Goal: Obtain resource: Download file/media

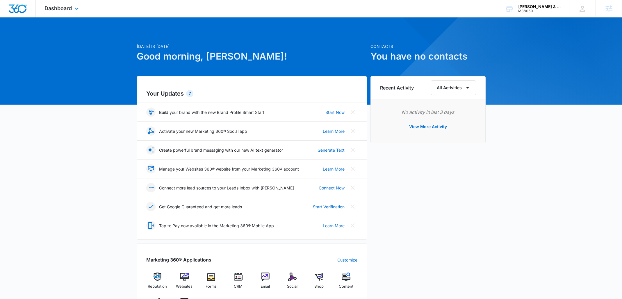
click at [70, 14] on div "Dashboard Apps Reputation Websites Forms CRM Email Social Shop Content Ads Inte…" at bounding box center [62, 8] width 53 height 17
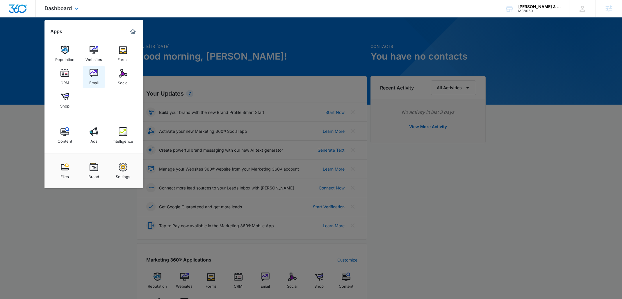
click at [99, 76] on link "Email" at bounding box center [94, 77] width 22 height 22
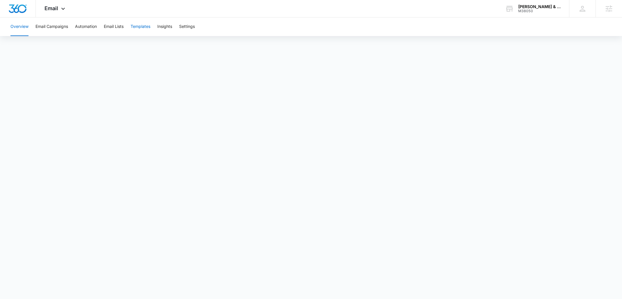
click at [136, 30] on button "Templates" at bounding box center [141, 26] width 20 height 19
click at [380, 233] on span "process" at bounding box center [372, 230] width 17 height 7
click at [316, 207] on span "Dismiss" at bounding box center [317, 208] width 14 height 5
click at [58, 24] on button "Email Campaigns" at bounding box center [51, 26] width 33 height 19
click at [60, 12] on icon at bounding box center [63, 10] width 7 height 7
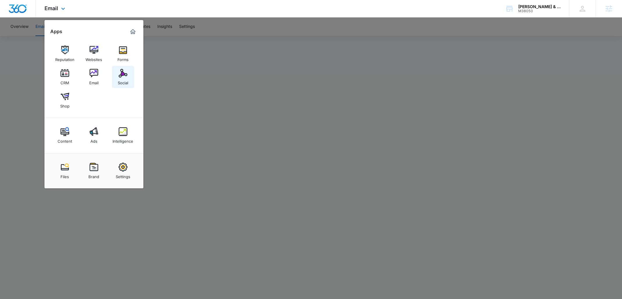
click at [127, 84] on div "Social" at bounding box center [123, 82] width 10 height 8
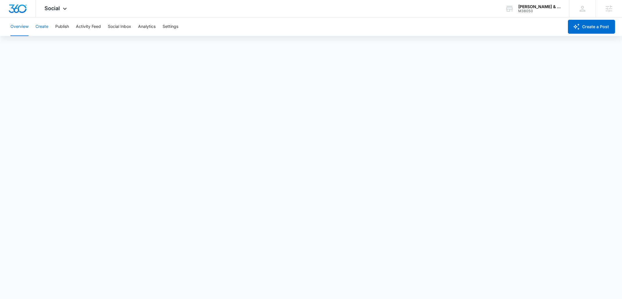
click at [43, 19] on button "Create" at bounding box center [41, 26] width 13 height 19
click at [44, 24] on button "Create" at bounding box center [41, 26] width 13 height 19
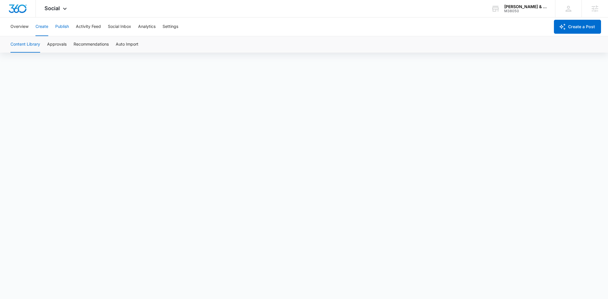
click at [65, 27] on button "Publish" at bounding box center [62, 26] width 14 height 19
click at [48, 45] on button "Schedules" at bounding box center [45, 44] width 20 height 16
click at [45, 27] on button "Create" at bounding box center [41, 26] width 13 height 19
click at [23, 26] on button "Overview" at bounding box center [19, 26] width 18 height 19
click at [45, 29] on button "Create" at bounding box center [41, 26] width 13 height 19
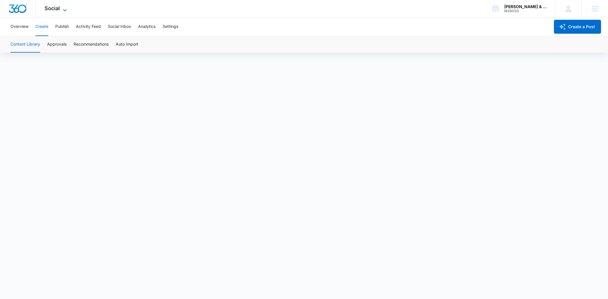
click at [57, 10] on span "Social" at bounding box center [52, 8] width 15 height 6
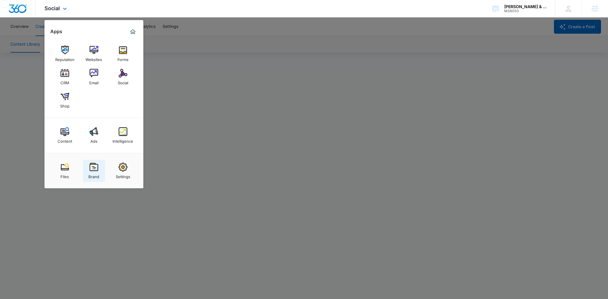
click at [98, 176] on div "Brand" at bounding box center [93, 176] width 11 height 8
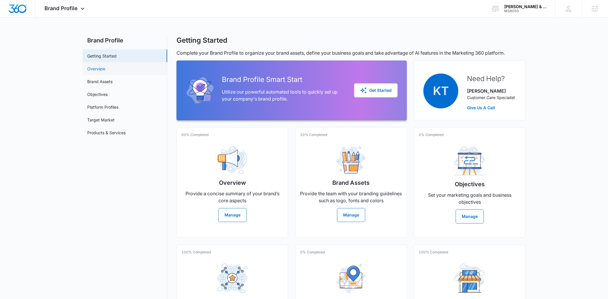
click at [105, 70] on link "Overview" at bounding box center [96, 69] width 18 height 6
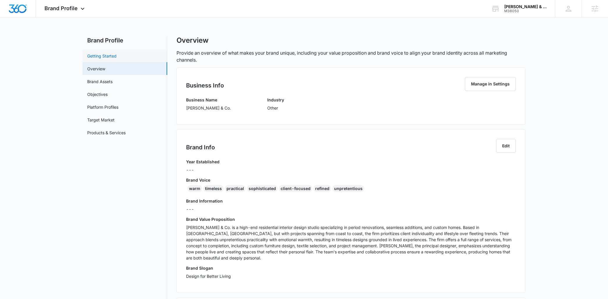
click at [117, 54] on link "Getting Started" at bounding box center [101, 56] width 29 height 6
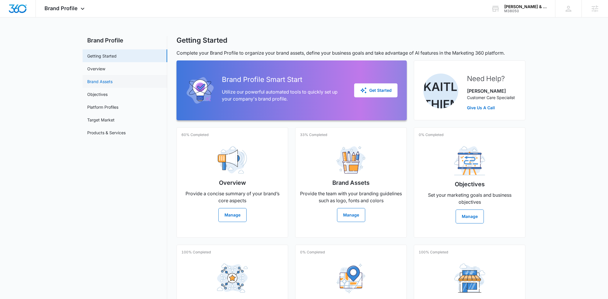
click at [113, 83] on link "Brand Assets" at bounding box center [99, 82] width 25 height 6
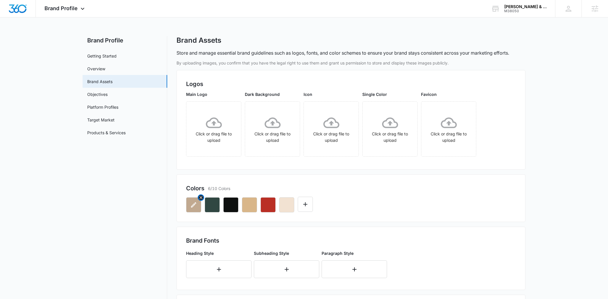
click at [194, 206] on icon "button" at bounding box center [193, 205] width 7 height 7
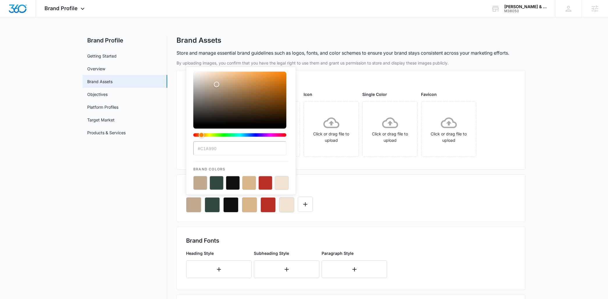
click at [348, 195] on div "#C1A990 Brand Colors" at bounding box center [351, 203] width 330 height 20
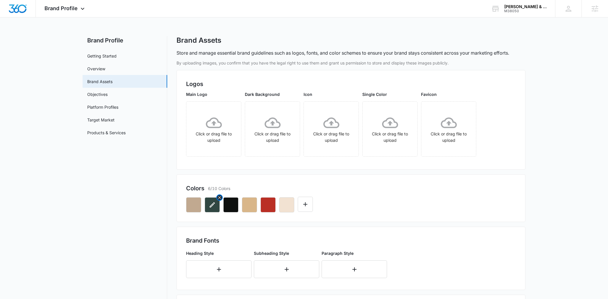
click at [213, 207] on icon "button" at bounding box center [212, 205] width 7 height 7
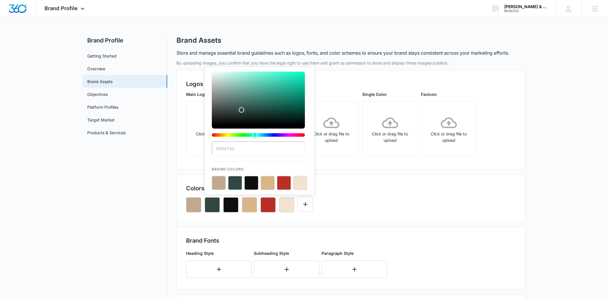
click at [370, 209] on div "#304742 Brand Colors" at bounding box center [351, 203] width 330 height 20
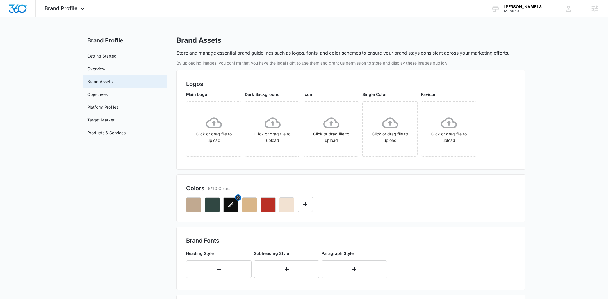
click at [231, 209] on button "button" at bounding box center [230, 205] width 15 height 15
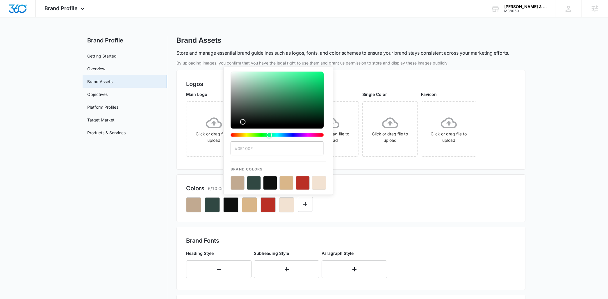
click at [204, 181] on div "Colors 6/10 Colors #0E100F Brand Colors" at bounding box center [351, 199] width 349 height 48
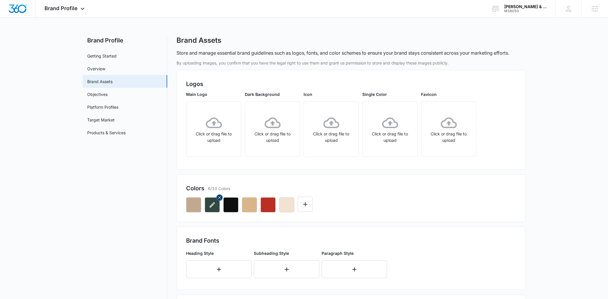
click at [213, 210] on button "button" at bounding box center [212, 205] width 15 height 15
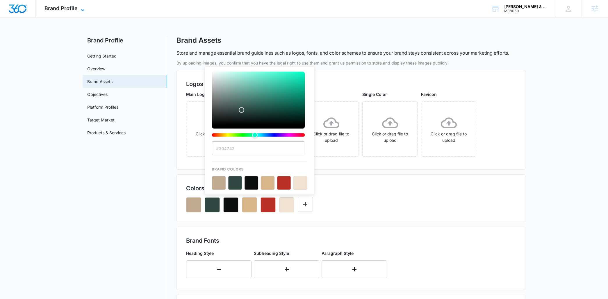
click at [68, 7] on span "Brand Profile" at bounding box center [61, 8] width 33 height 6
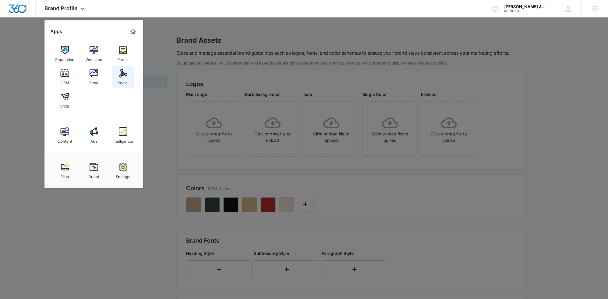
click at [127, 68] on link "Social" at bounding box center [123, 77] width 22 height 22
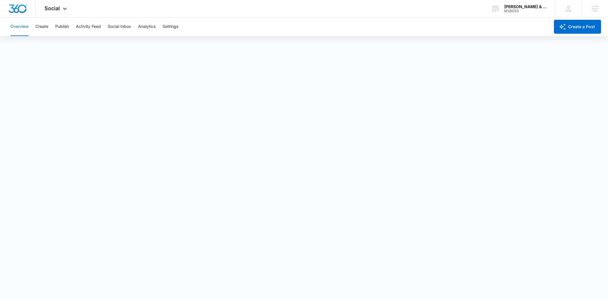
scroll to position [2, 0]
click at [42, 28] on button "Create" at bounding box center [41, 26] width 13 height 19
click at [63, 30] on button "Publish" at bounding box center [62, 26] width 14 height 19
click at [51, 47] on button "Schedules" at bounding box center [45, 44] width 20 height 16
click at [23, 45] on button "Calendar" at bounding box center [18, 44] width 17 height 16
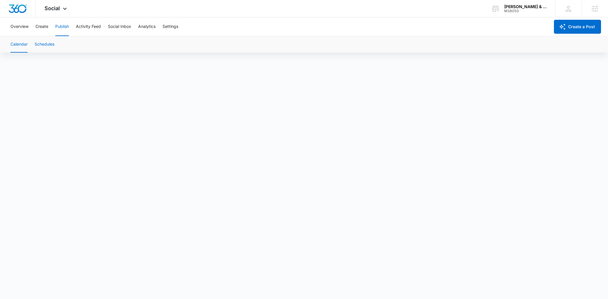
click at [50, 46] on button "Schedules" at bounding box center [45, 44] width 20 height 16
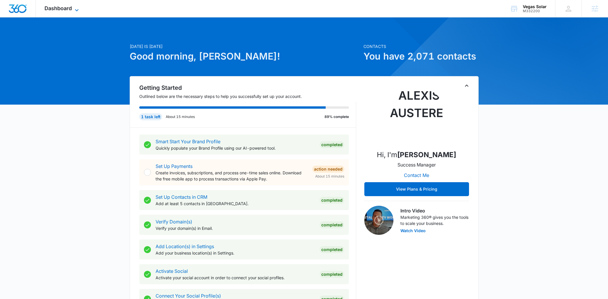
click at [76, 6] on div "Dashboard Apps Reputation Websites Forms CRM Email Social Content Ads Intellige…" at bounding box center [62, 8] width 53 height 17
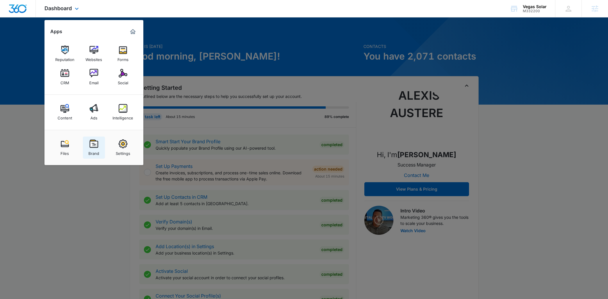
click at [94, 154] on div "Brand" at bounding box center [93, 152] width 11 height 8
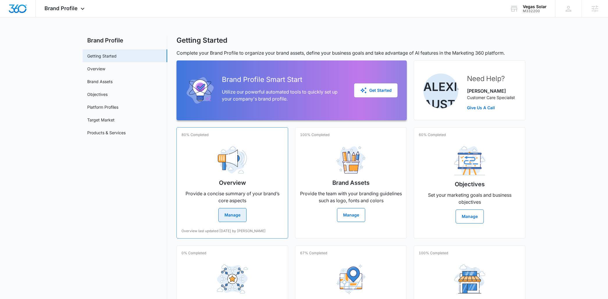
click at [241, 222] on div "80% Completed Overview Provide a concise summary of your brand’s core aspects M…" at bounding box center [233, 182] width 112 height 111
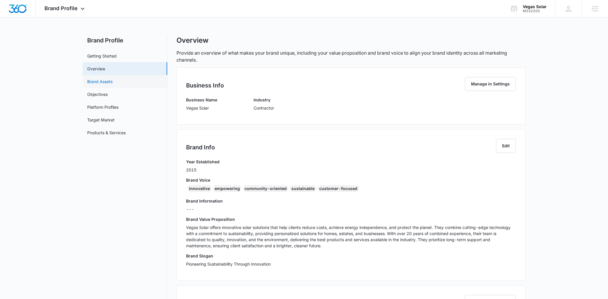
click at [113, 81] on link "Brand Assets" at bounding box center [99, 82] width 25 height 6
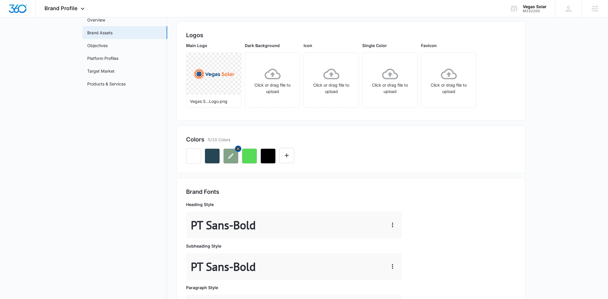
scroll to position [124, 0]
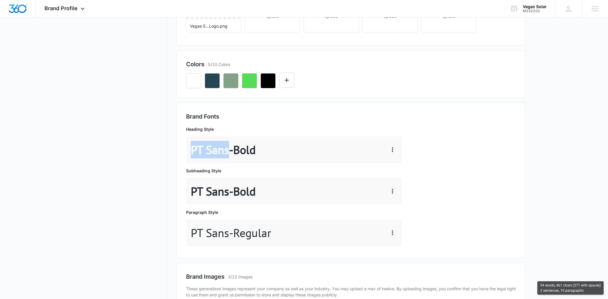
drag, startPoint x: 230, startPoint y: 148, endPoint x: 174, endPoint y: 145, distance: 55.3
click at [173, 146] on div "Brand Profile Getting Started Overview Brand Assets Objectives Platform Profile…" at bounding box center [304, 239] width 443 height 655
click at [195, 146] on p "PT Sans - Bold" at bounding box center [223, 149] width 65 height 17
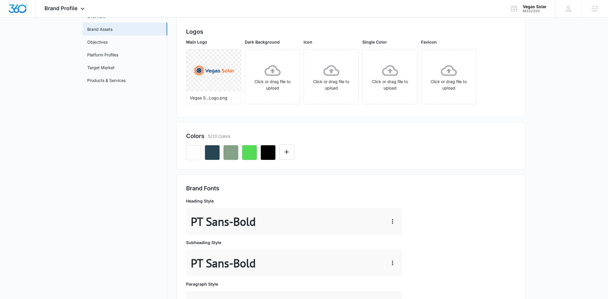
scroll to position [0, 0]
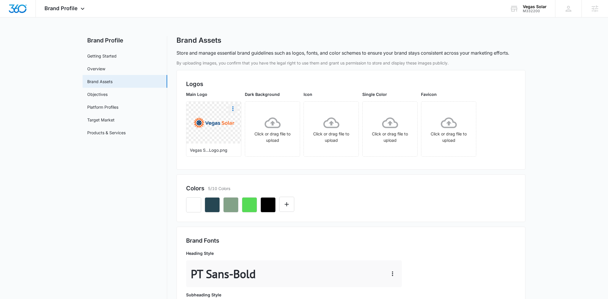
click at [233, 110] on icon "More" at bounding box center [232, 108] width 1 height 5
click at [259, 125] on button "Download" at bounding box center [249, 125] width 40 height 9
click at [209, 209] on button "button" at bounding box center [212, 205] width 15 height 15
click at [105, 66] on link "Overview" at bounding box center [96, 69] width 18 height 6
